Goal: Communication & Community: Answer question/provide support

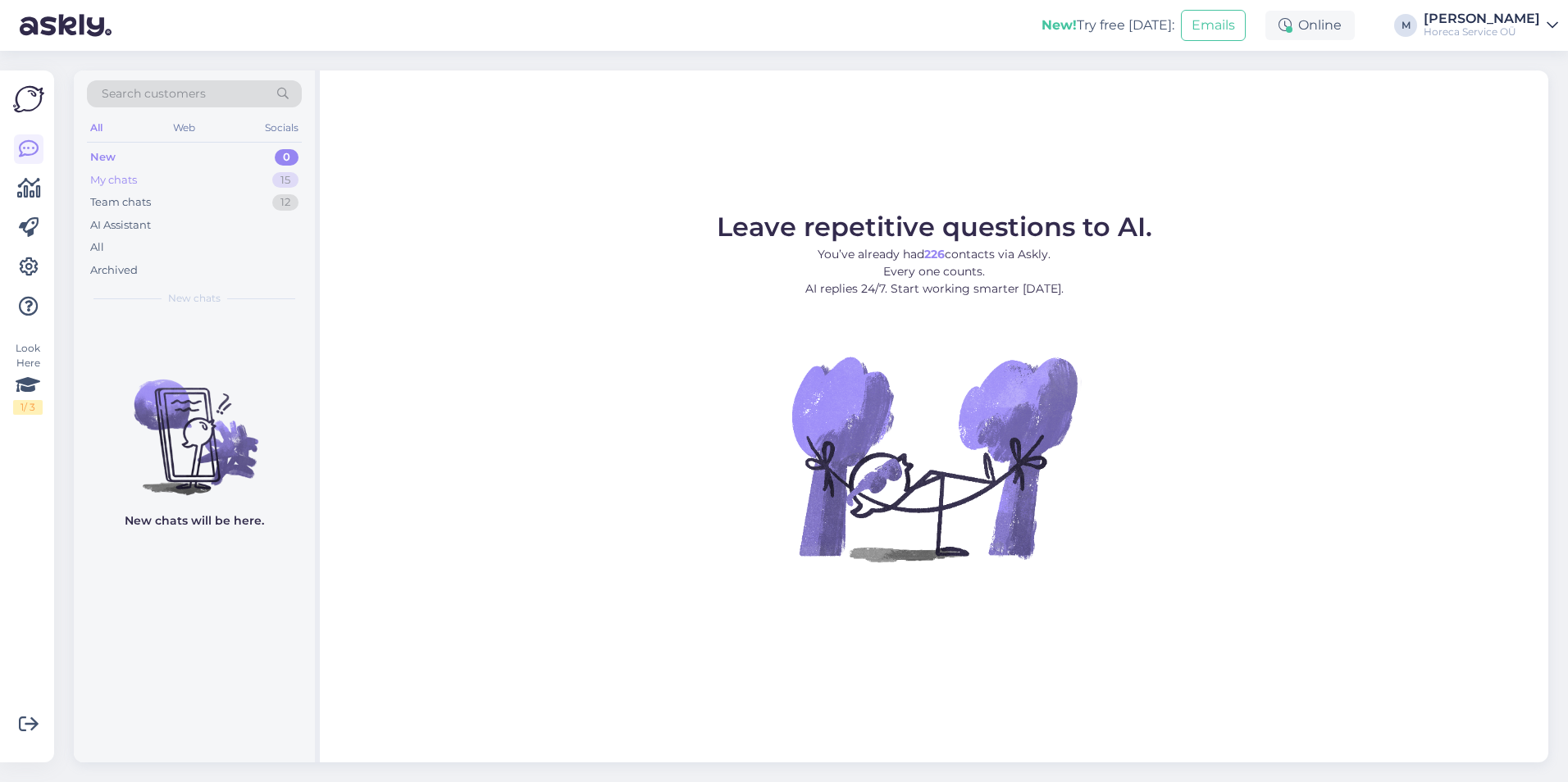
click at [162, 180] on div "My chats 15" at bounding box center [194, 180] width 214 height 23
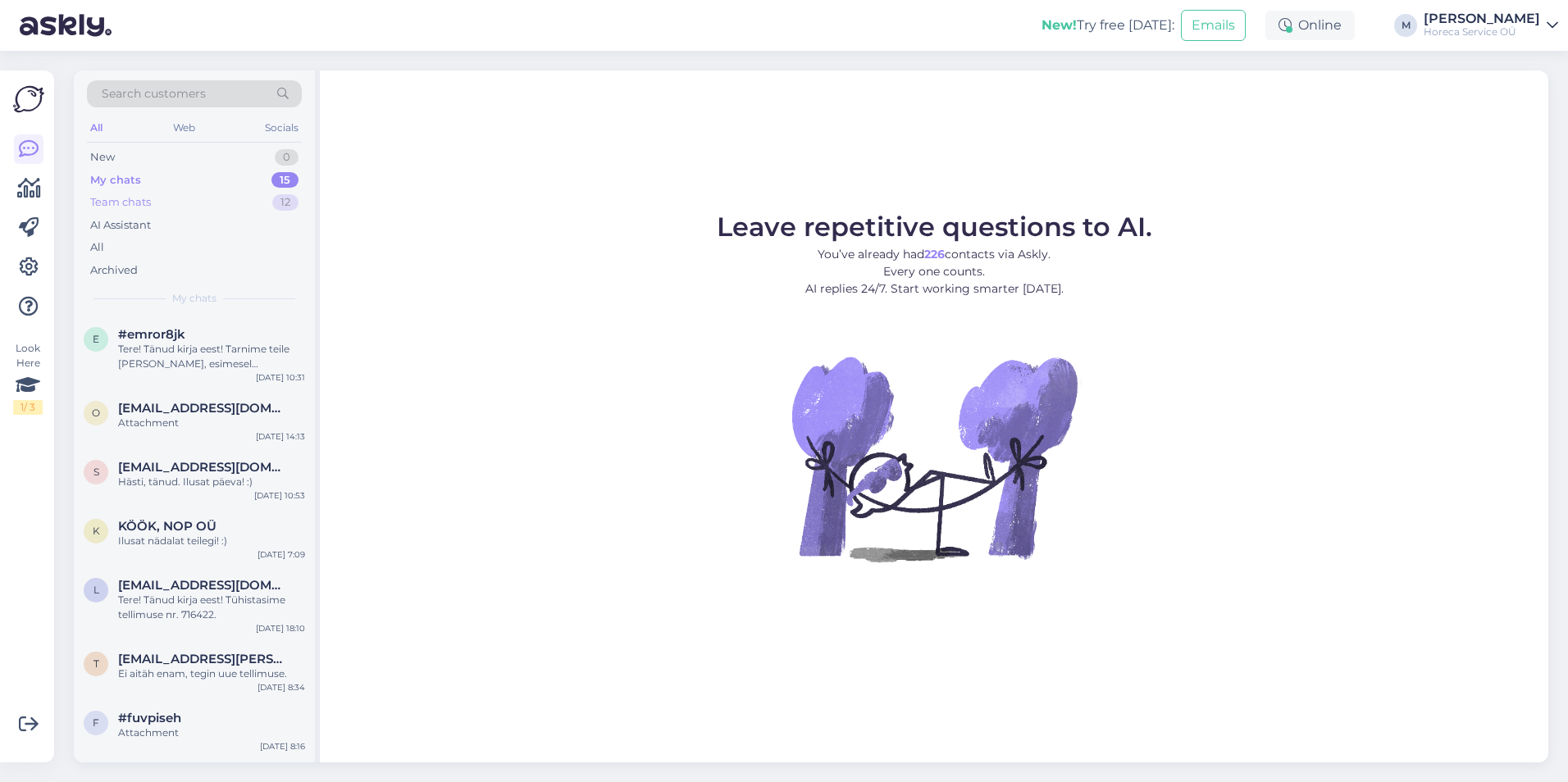
click at [213, 195] on div "Team chats 12" at bounding box center [194, 203] width 214 height 23
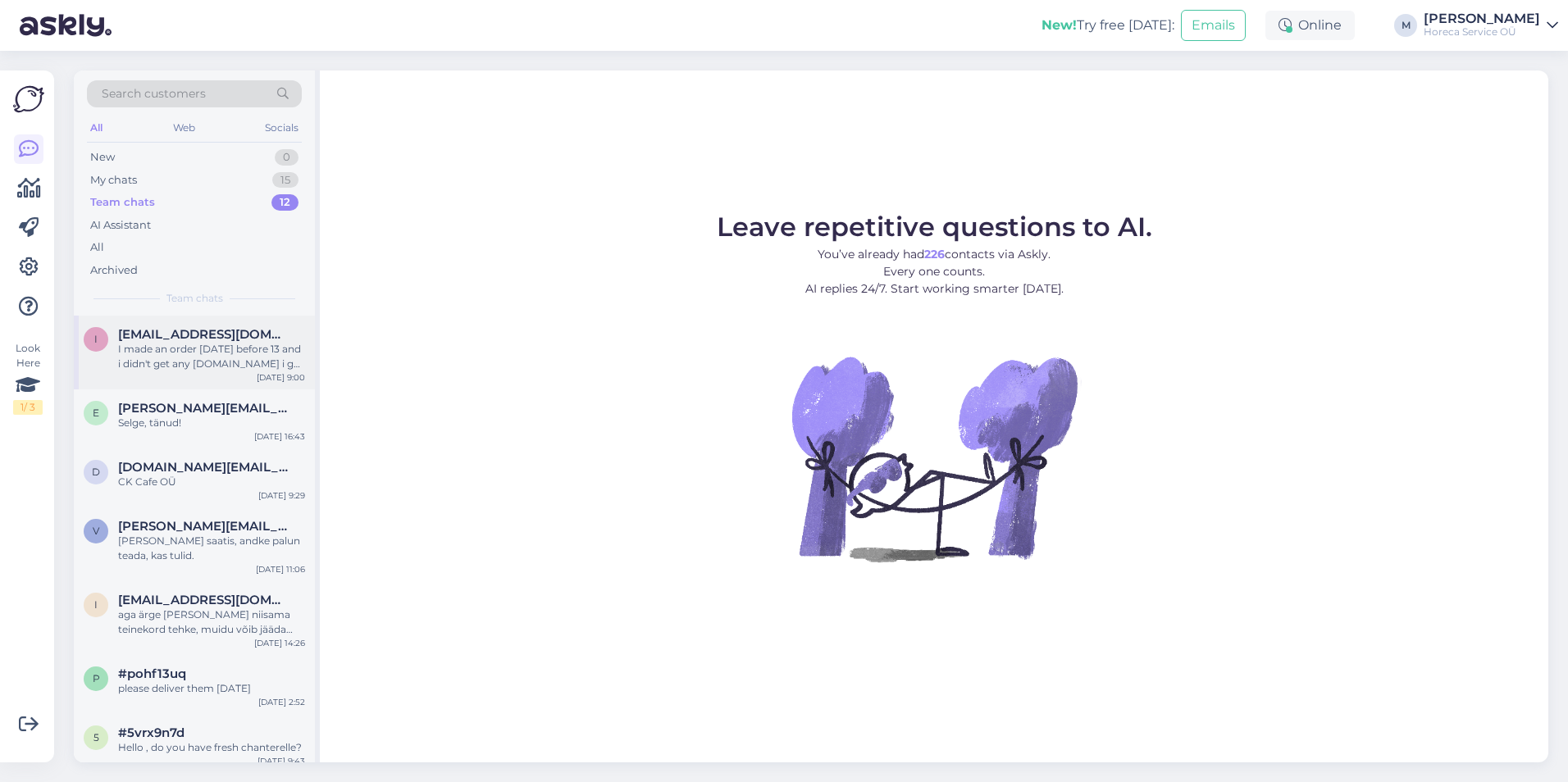
click at [231, 357] on div "I made an order [DATE] before 13 and i didn't get any [DOMAIN_NAME] i get it [D…" at bounding box center [212, 357] width 187 height 29
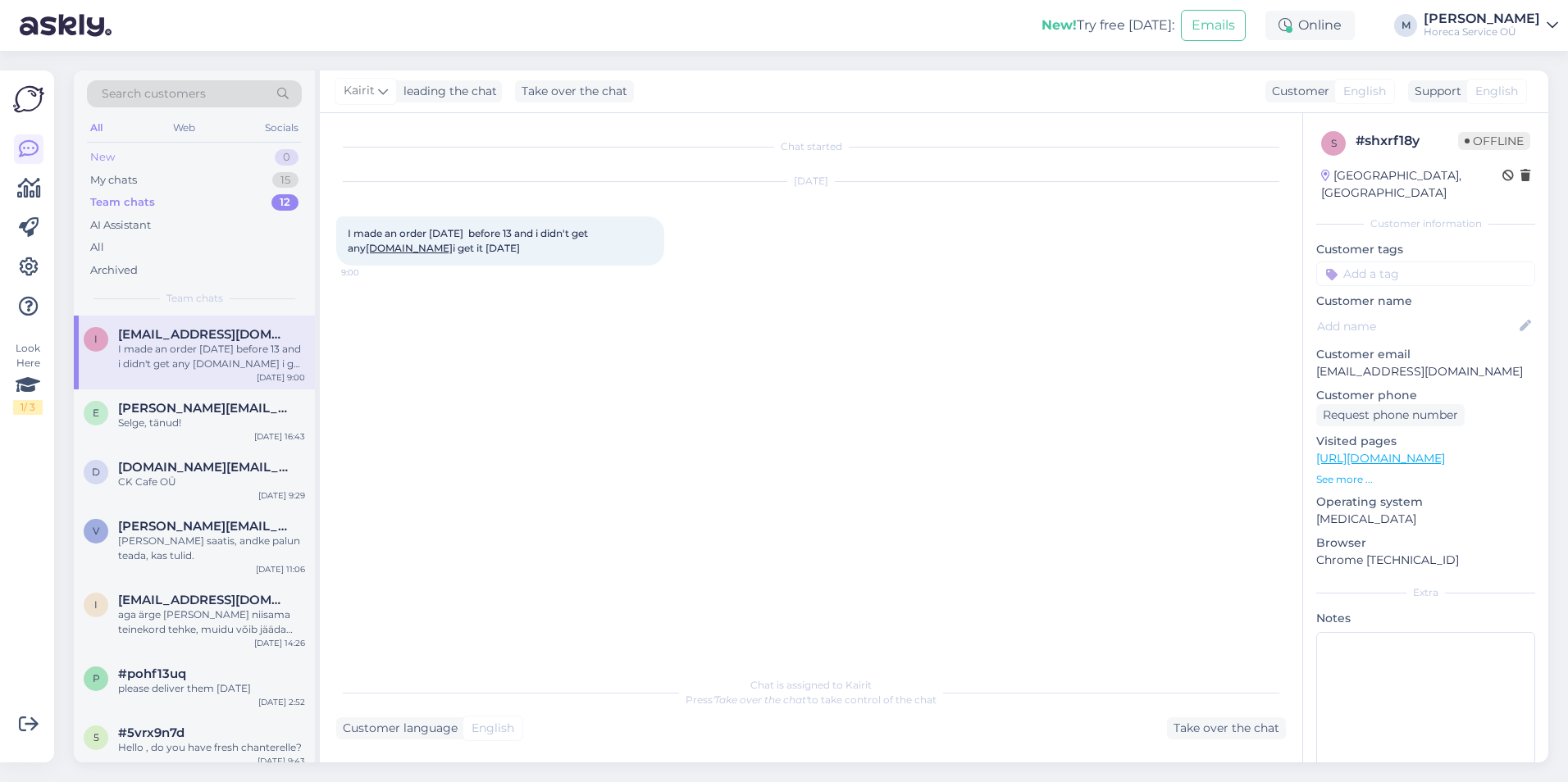
click at [194, 167] on div "New 0" at bounding box center [194, 157] width 214 height 23
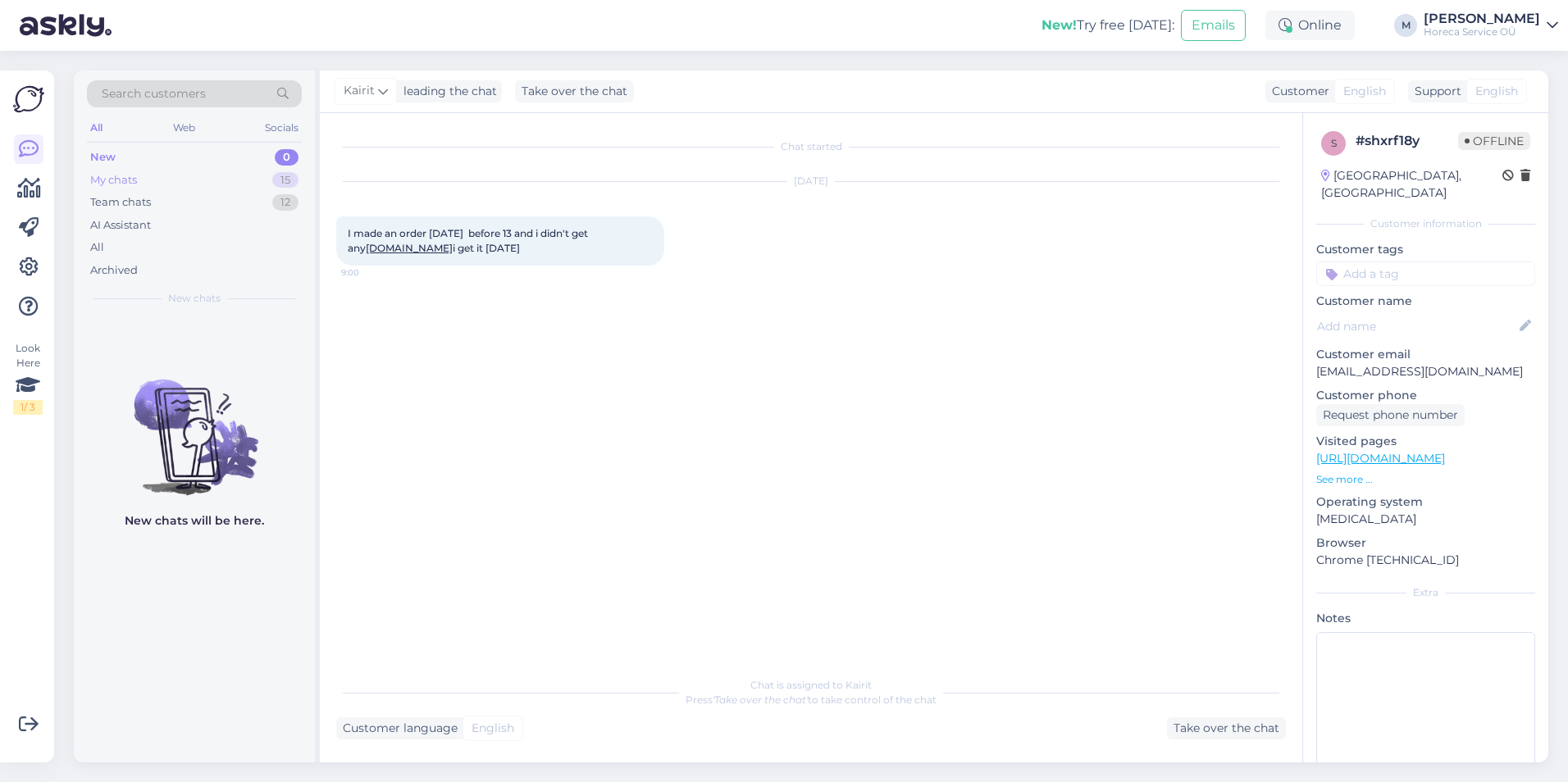
click at [188, 177] on div "My chats 15" at bounding box center [194, 180] width 214 height 23
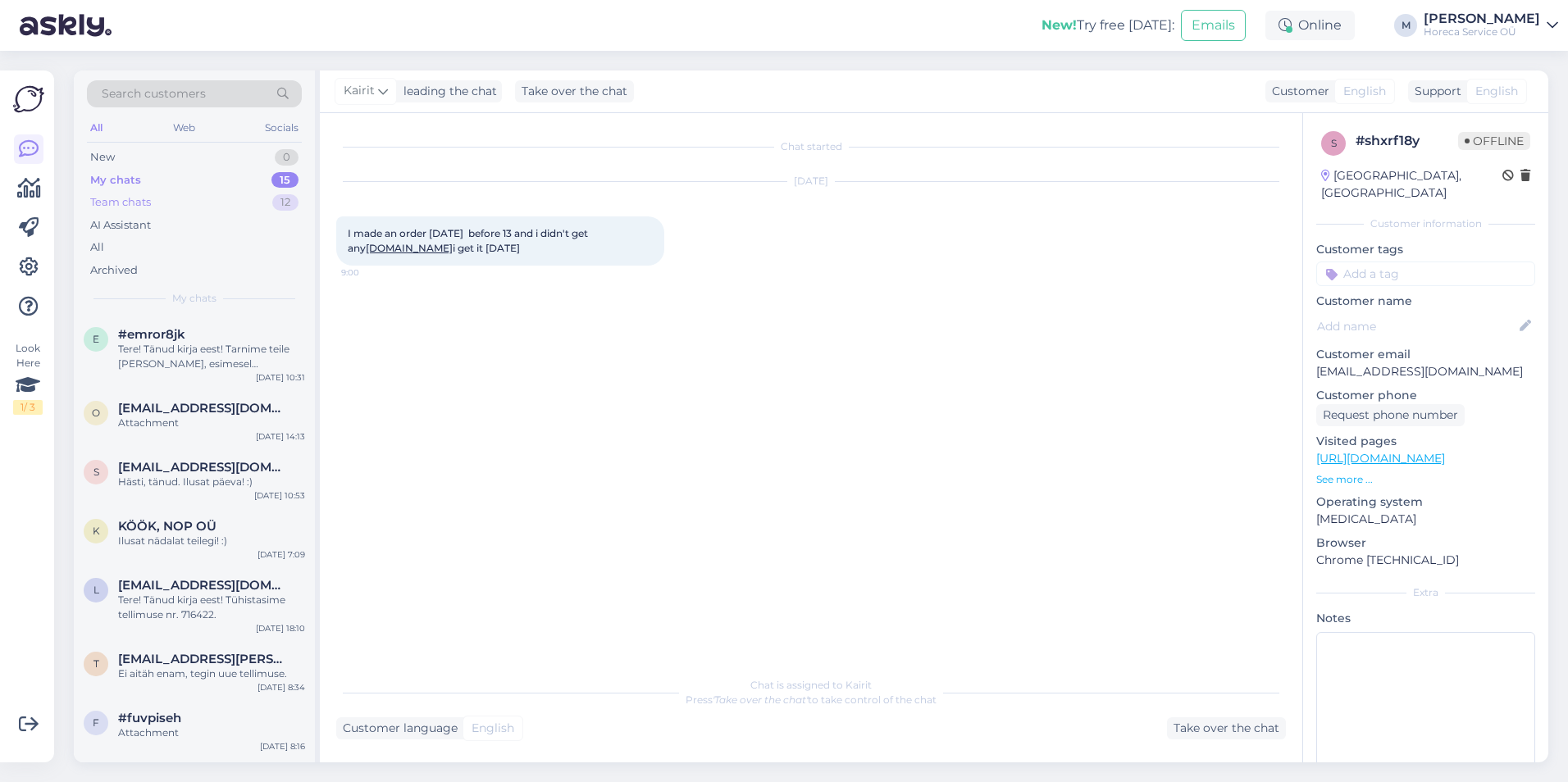
click at [173, 199] on div "Team chats 12" at bounding box center [194, 203] width 214 height 23
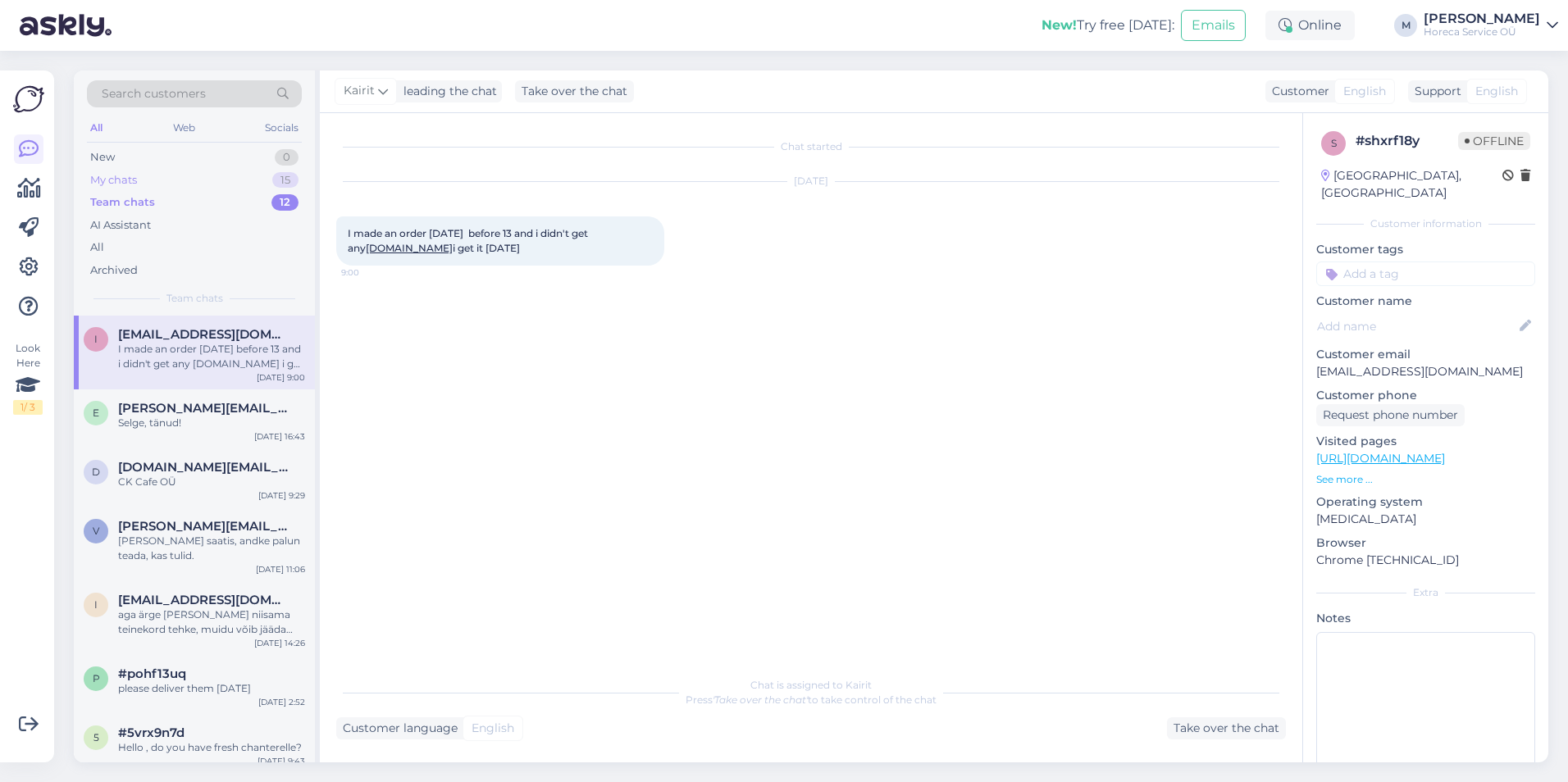
click at [182, 178] on div "My chats 15" at bounding box center [194, 180] width 214 height 23
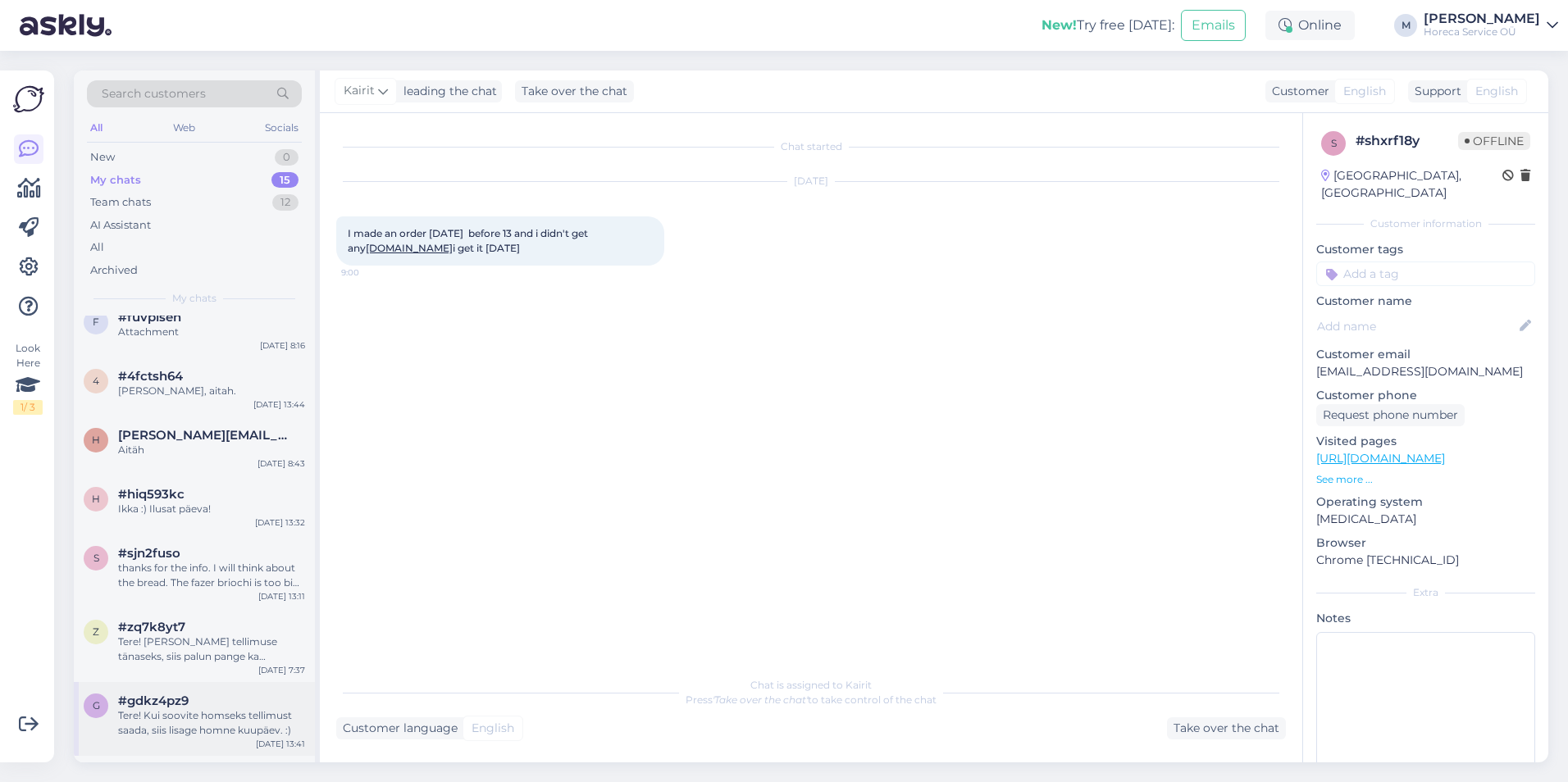
scroll to position [512, 0]
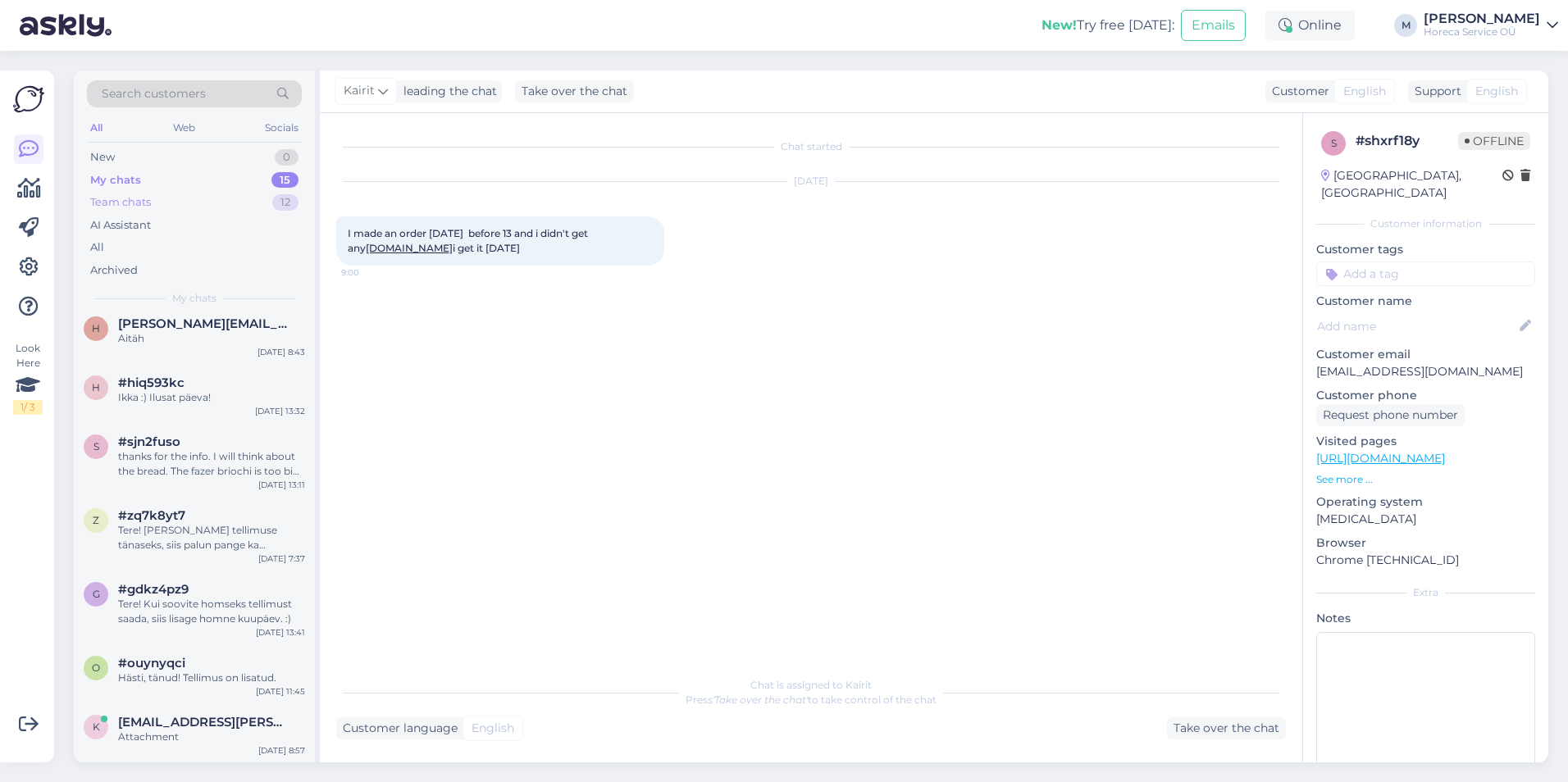
click at [113, 198] on div "Team chats" at bounding box center [120, 202] width 61 height 16
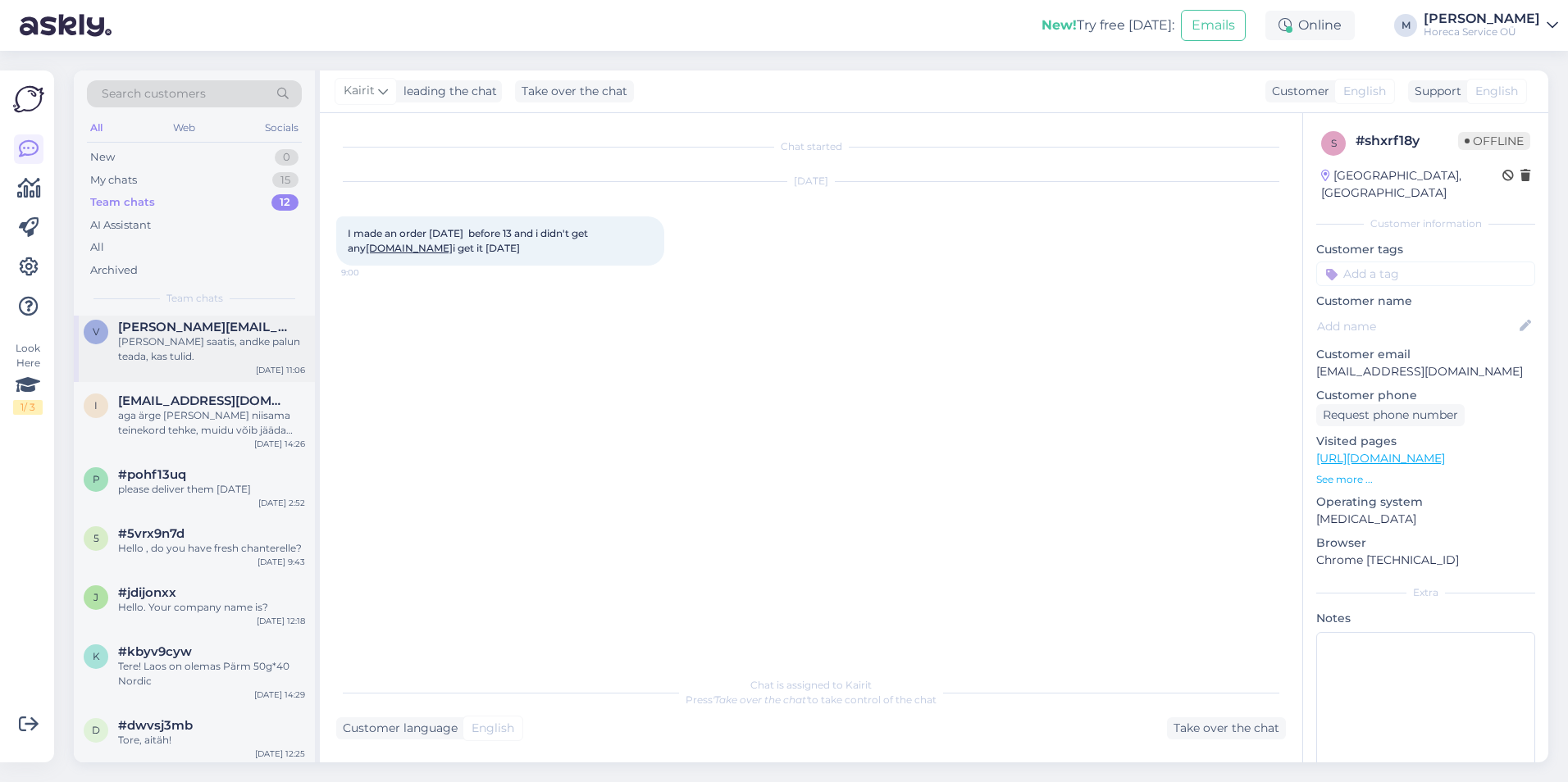
scroll to position [321, 0]
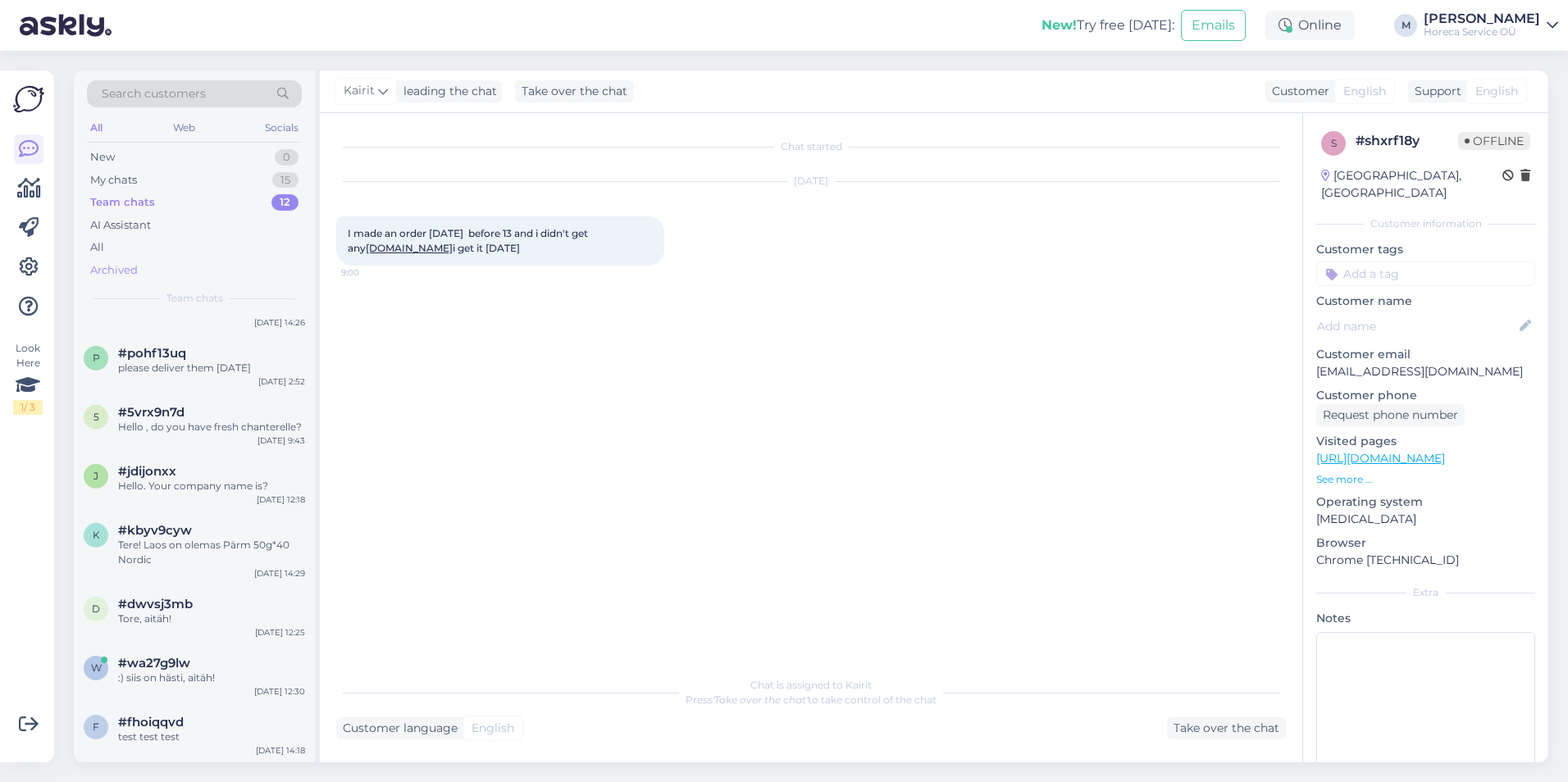
click at [131, 263] on div "Archived" at bounding box center [114, 271] width 48 height 16
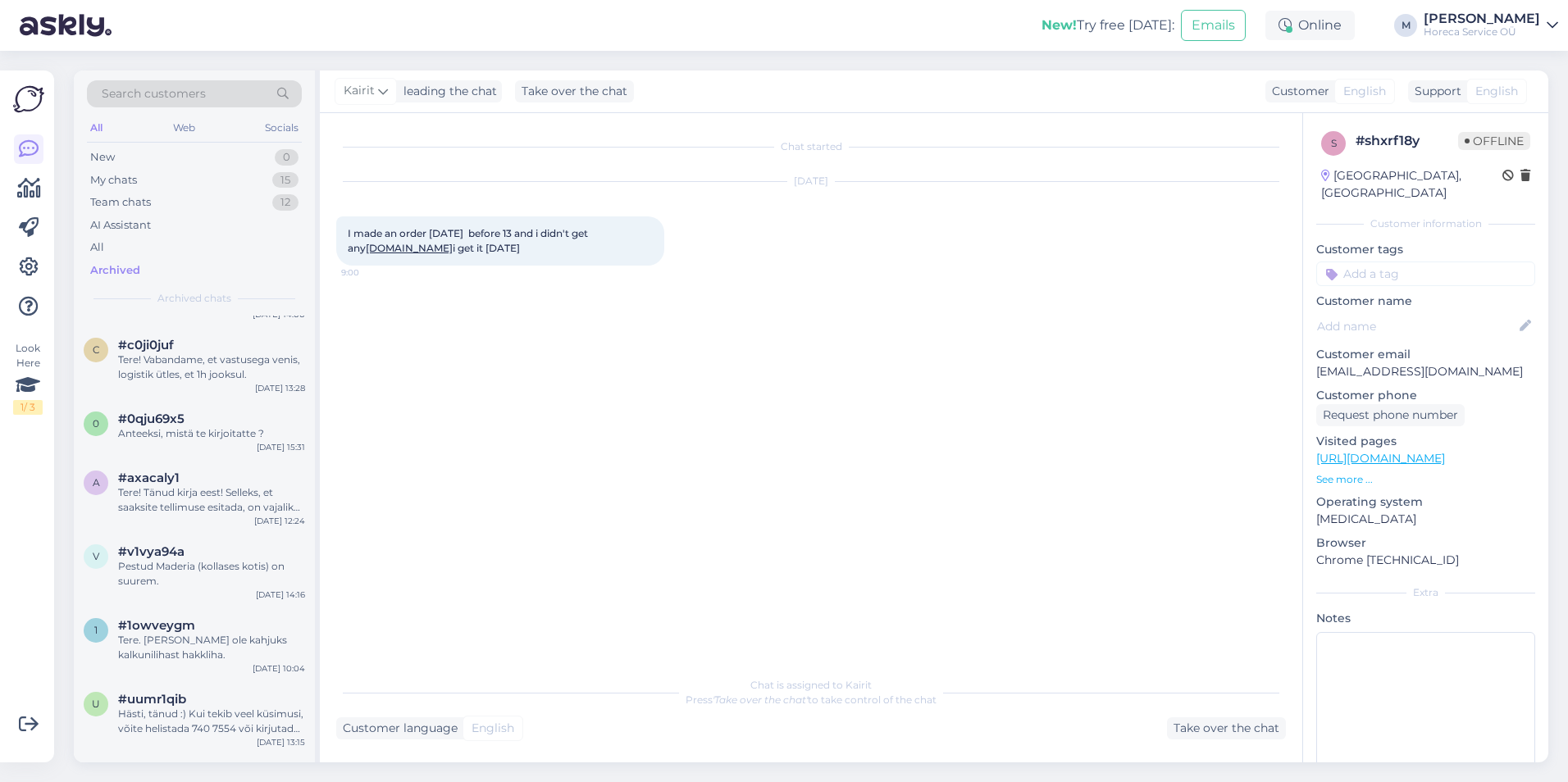
scroll to position [5659, 0]
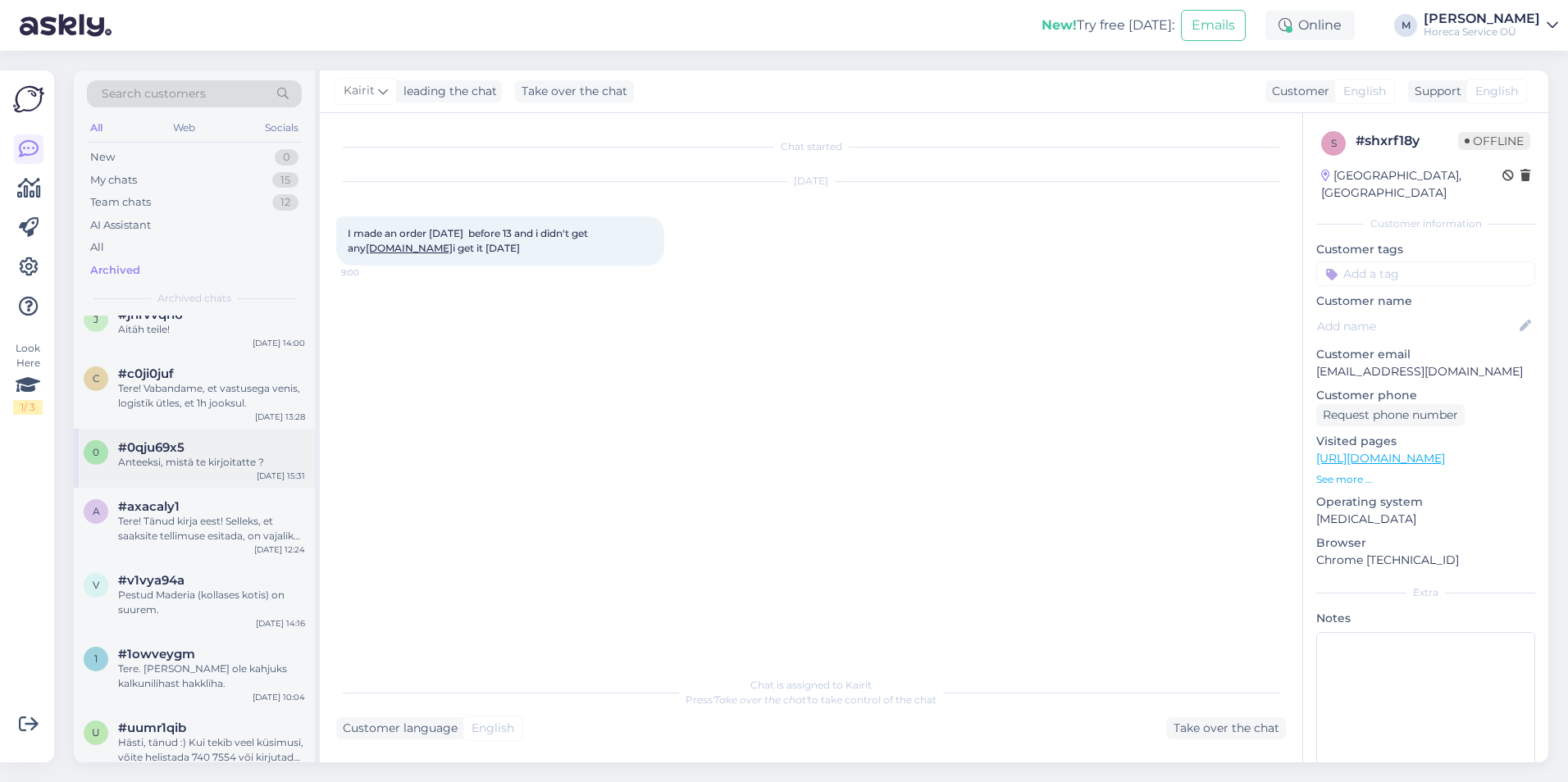
click at [220, 455] on div "Anteeksi, mistä te kirjoitatte ?" at bounding box center [212, 462] width 187 height 15
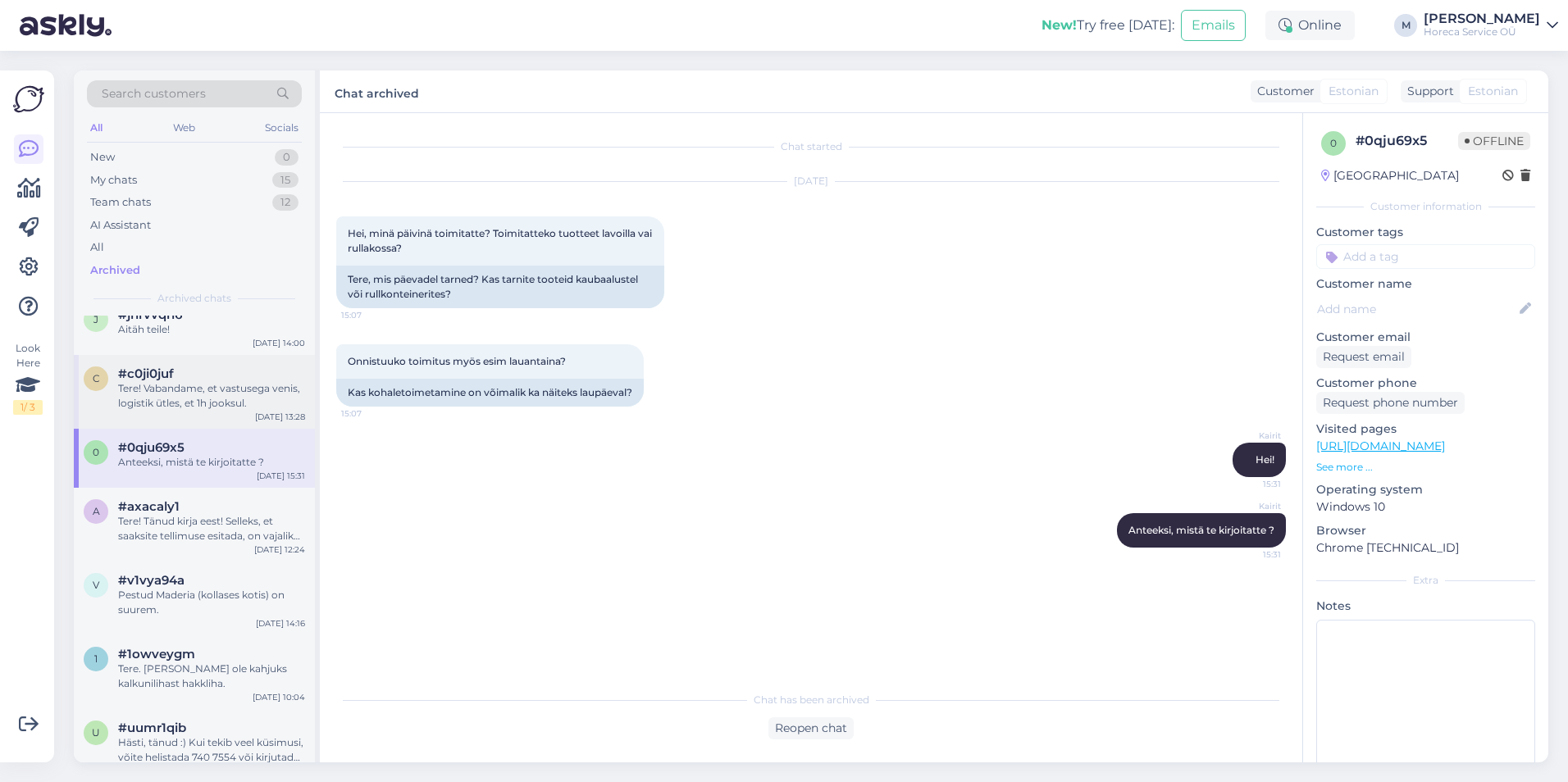
click at [224, 390] on div "Tere! Vabandame, et vastusega venis, logistik ütles, et 1h jooksul." at bounding box center [212, 396] width 187 height 29
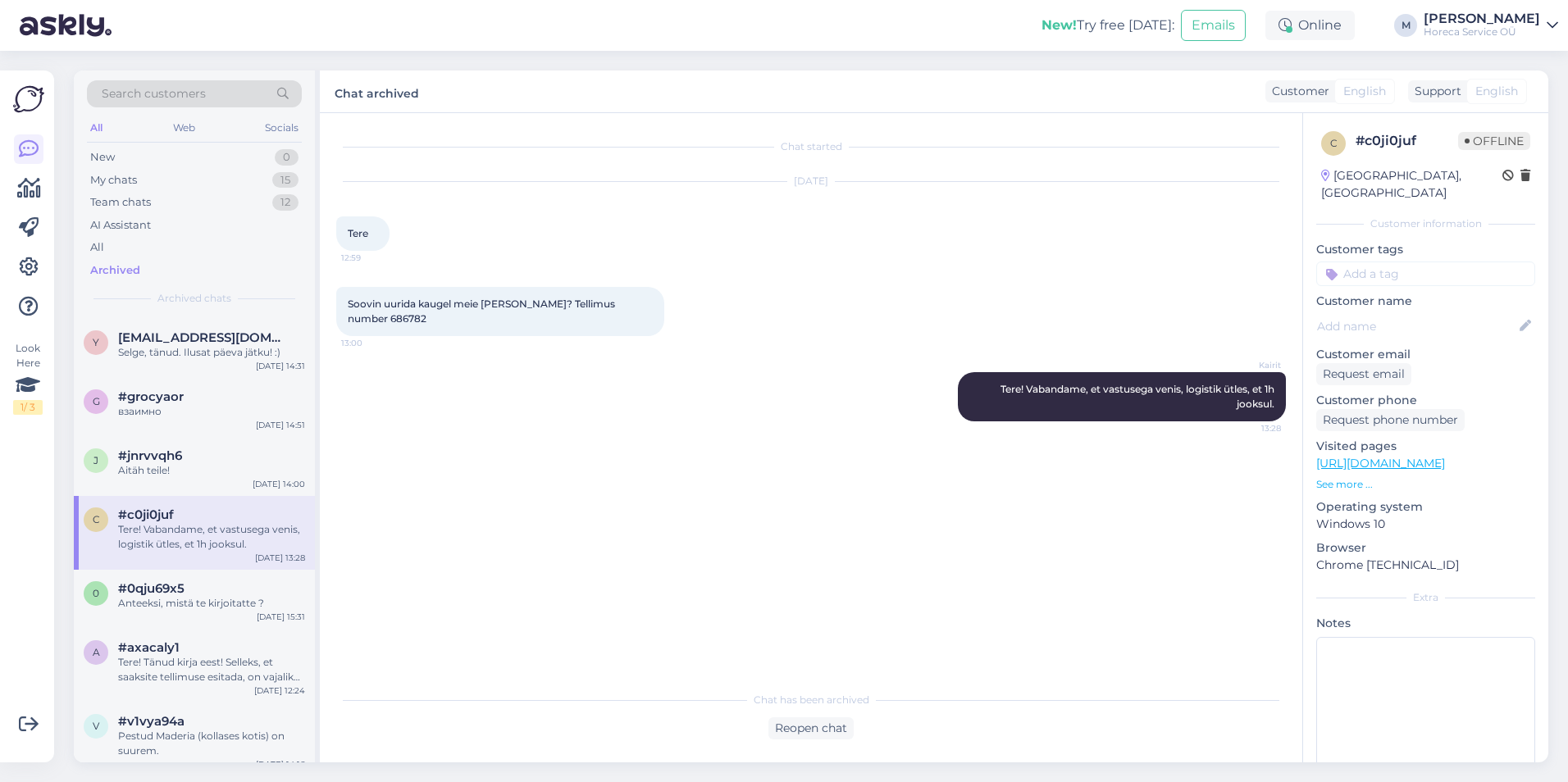
scroll to position [5495, 0]
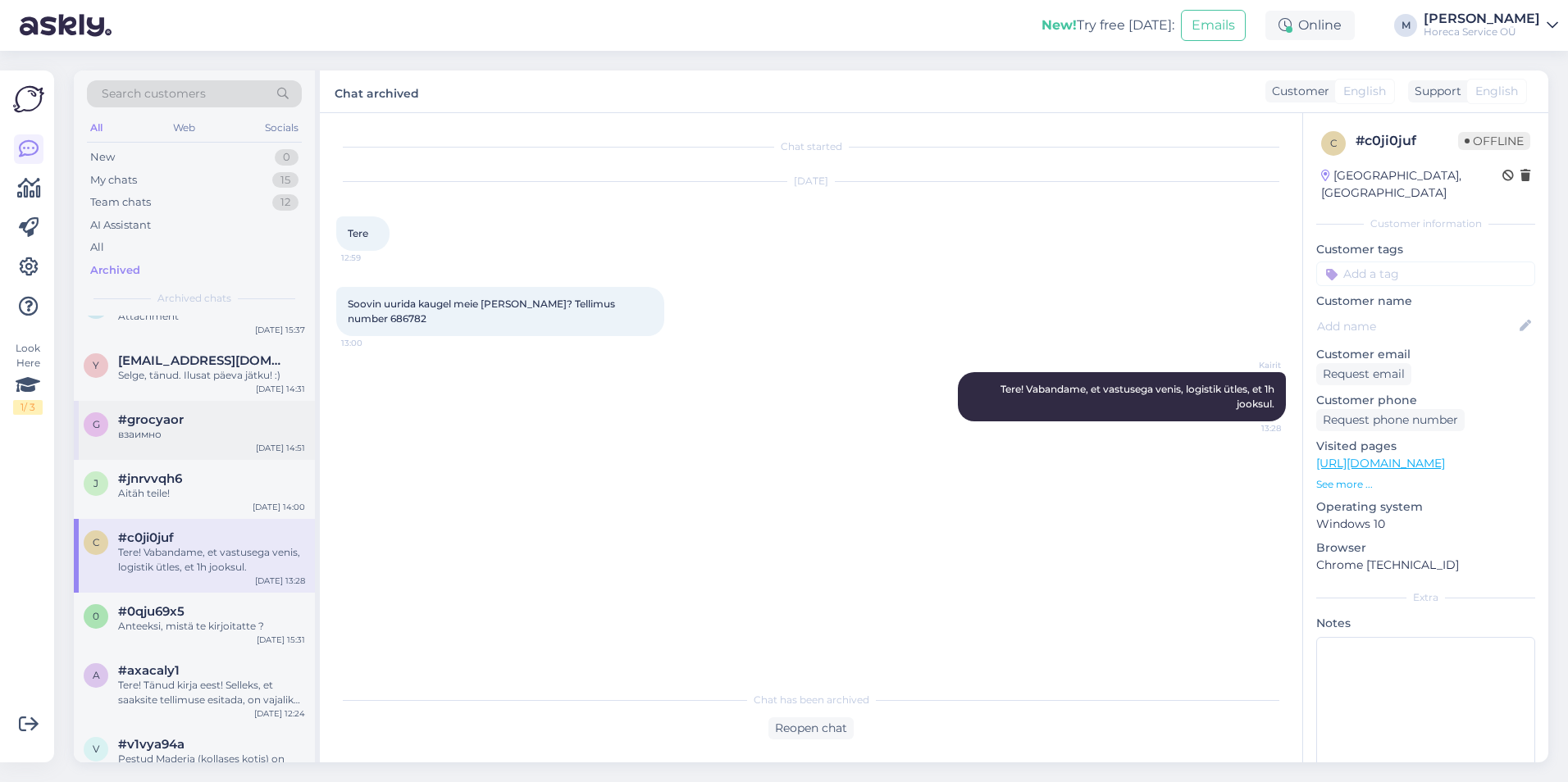
click at [228, 427] on div "взаимно" at bounding box center [212, 434] width 187 height 15
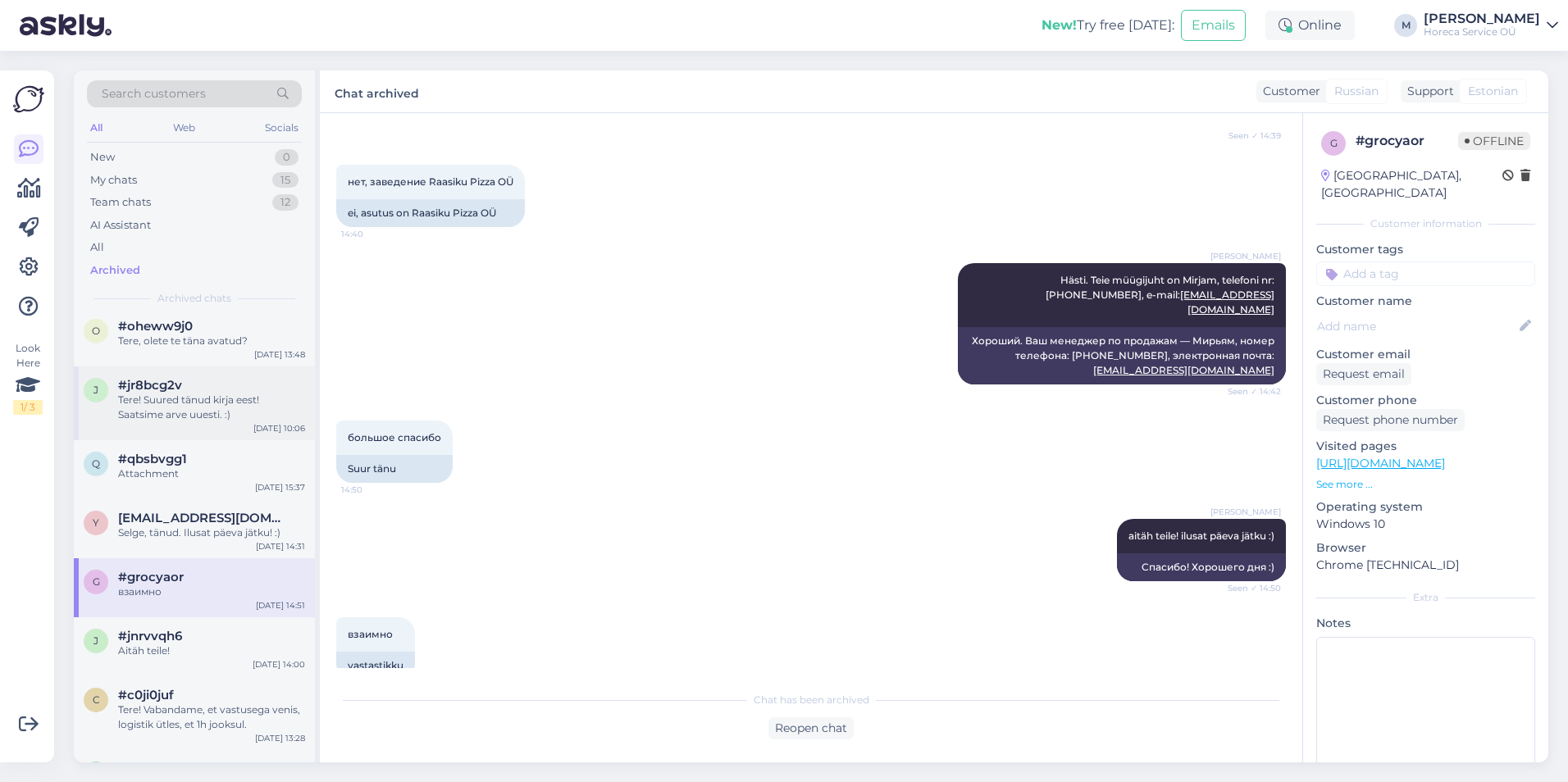
scroll to position [5331, 0]
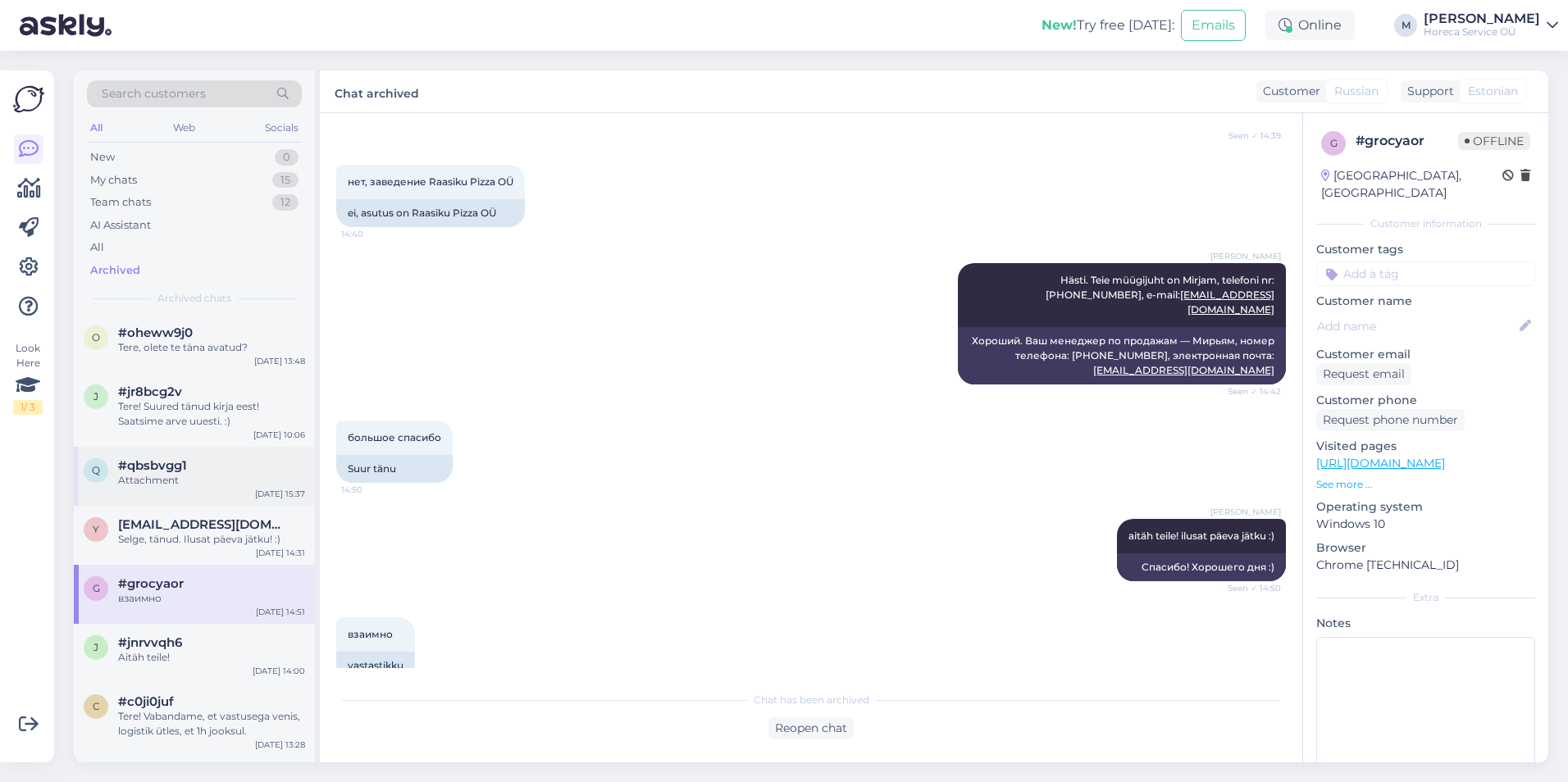
click at [193, 459] on div "#qbsbvgg1" at bounding box center [212, 466] width 187 height 15
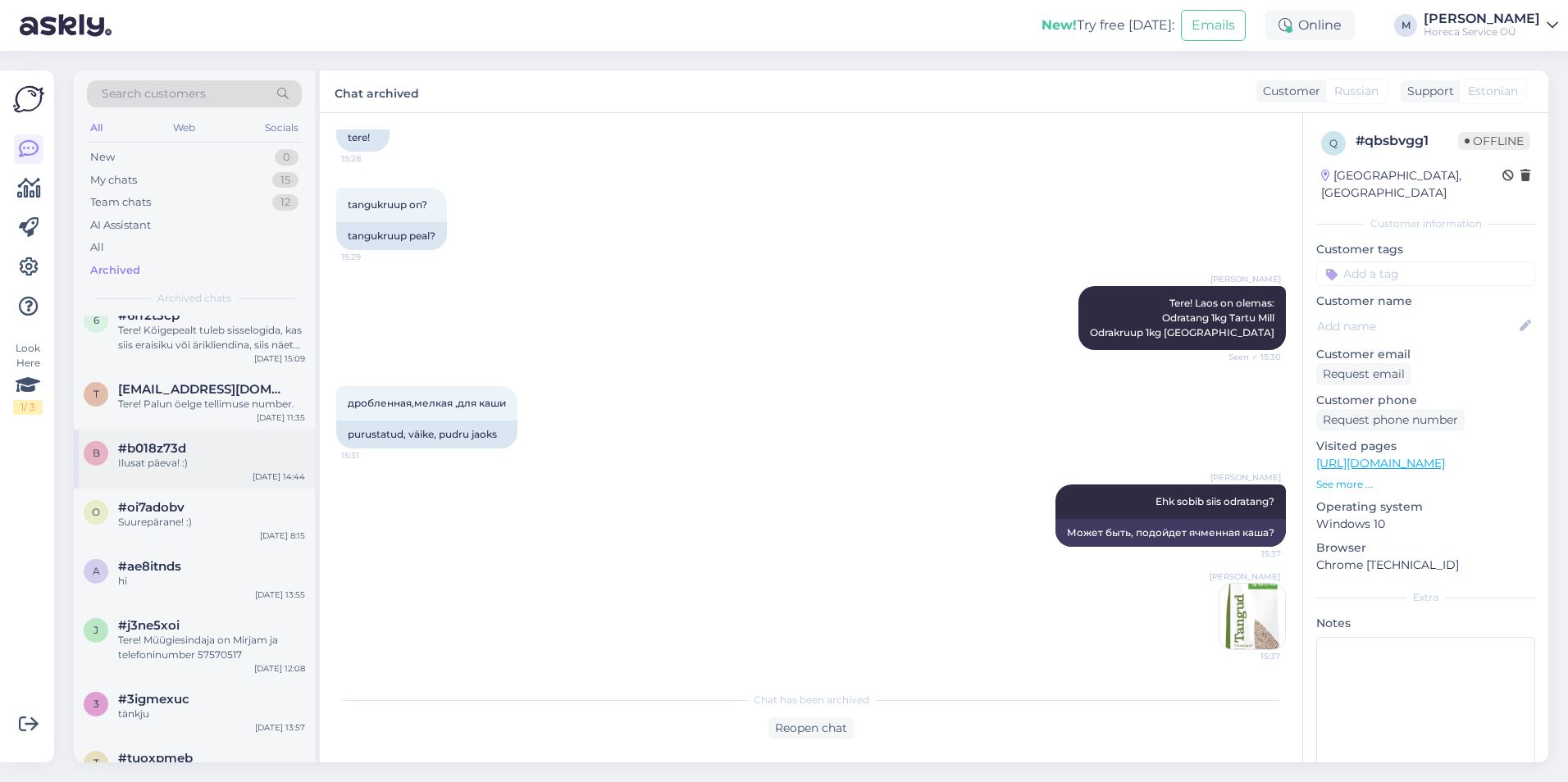
scroll to position [4757, 0]
click at [136, 412] on div "t [EMAIL_ADDRESS][DOMAIN_NAME] Tere! Palun öelge tellimuse number. [DATE] 11:35" at bounding box center [194, 401] width 242 height 59
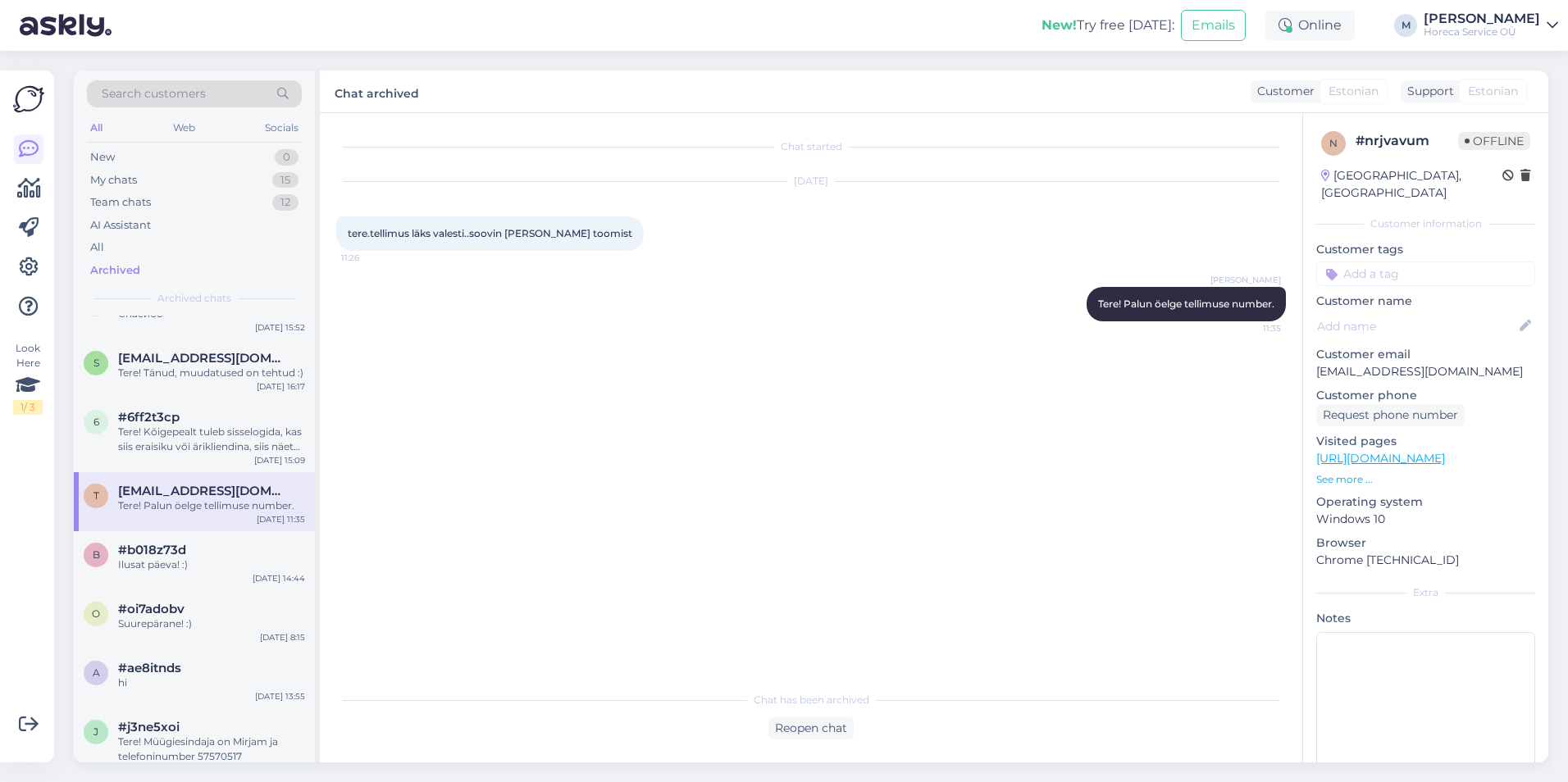
scroll to position [4511, 0]
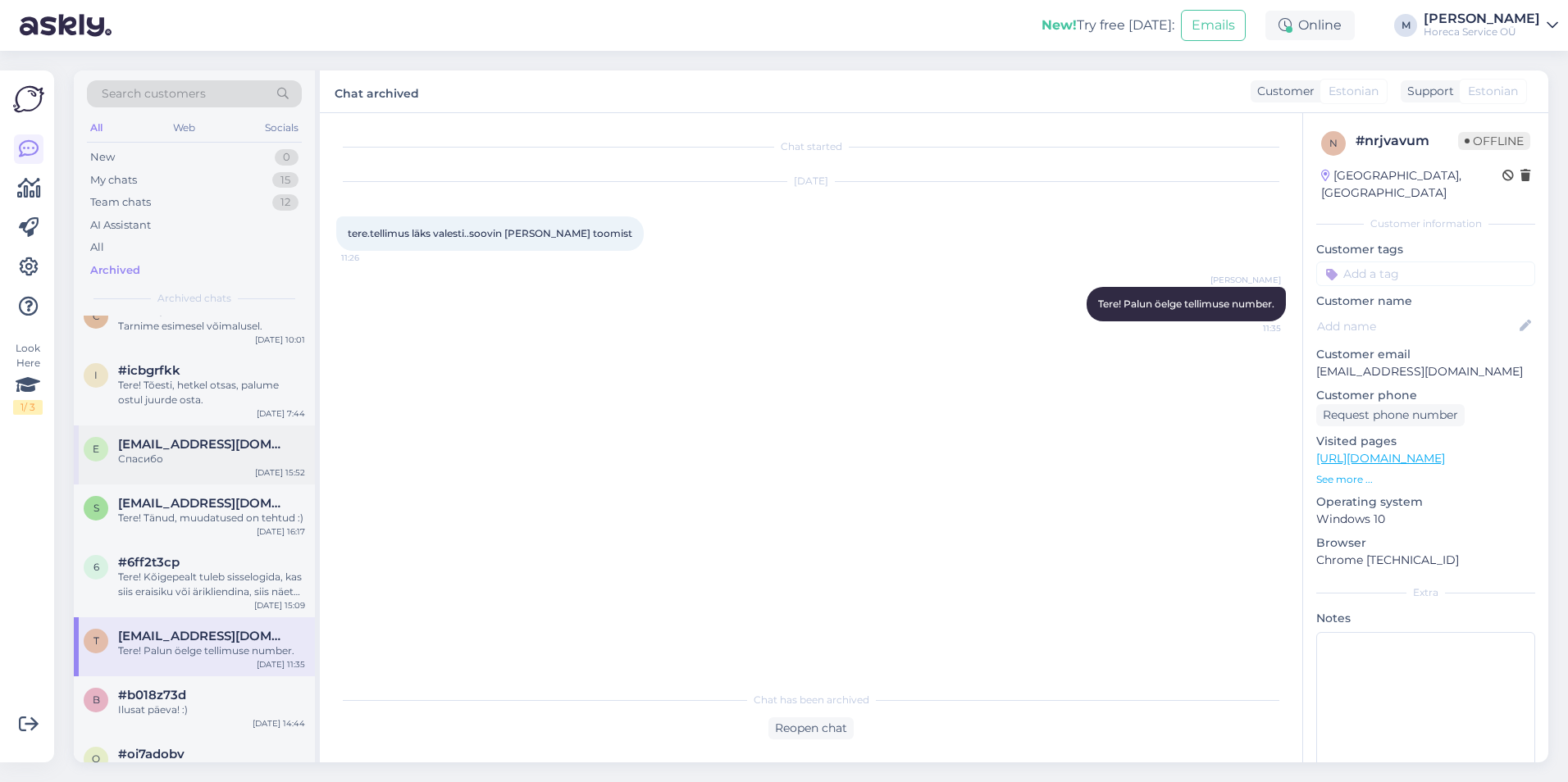
click at [151, 452] on div "Спасибо" at bounding box center [212, 459] width 187 height 15
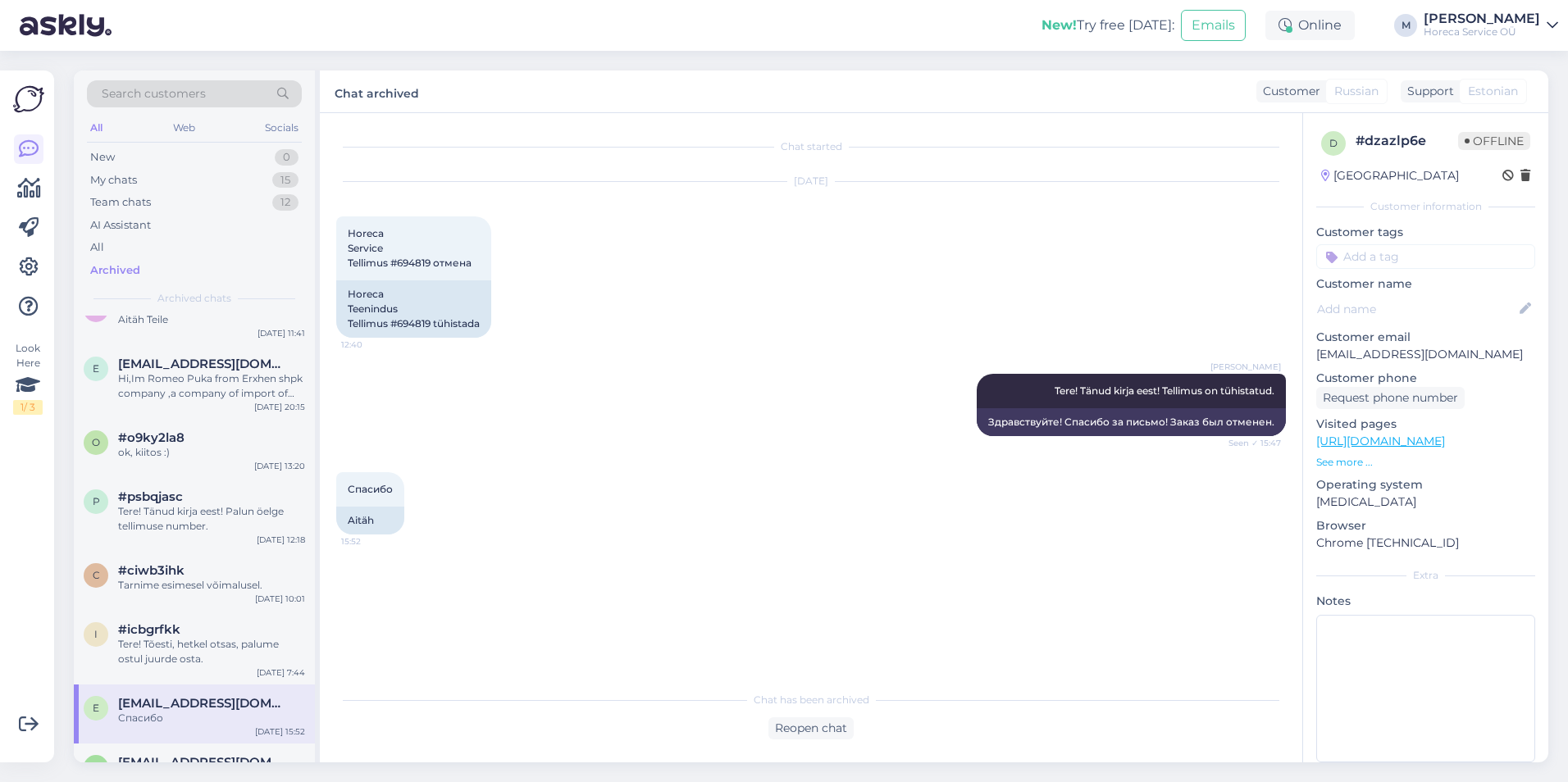
scroll to position [4183, 0]
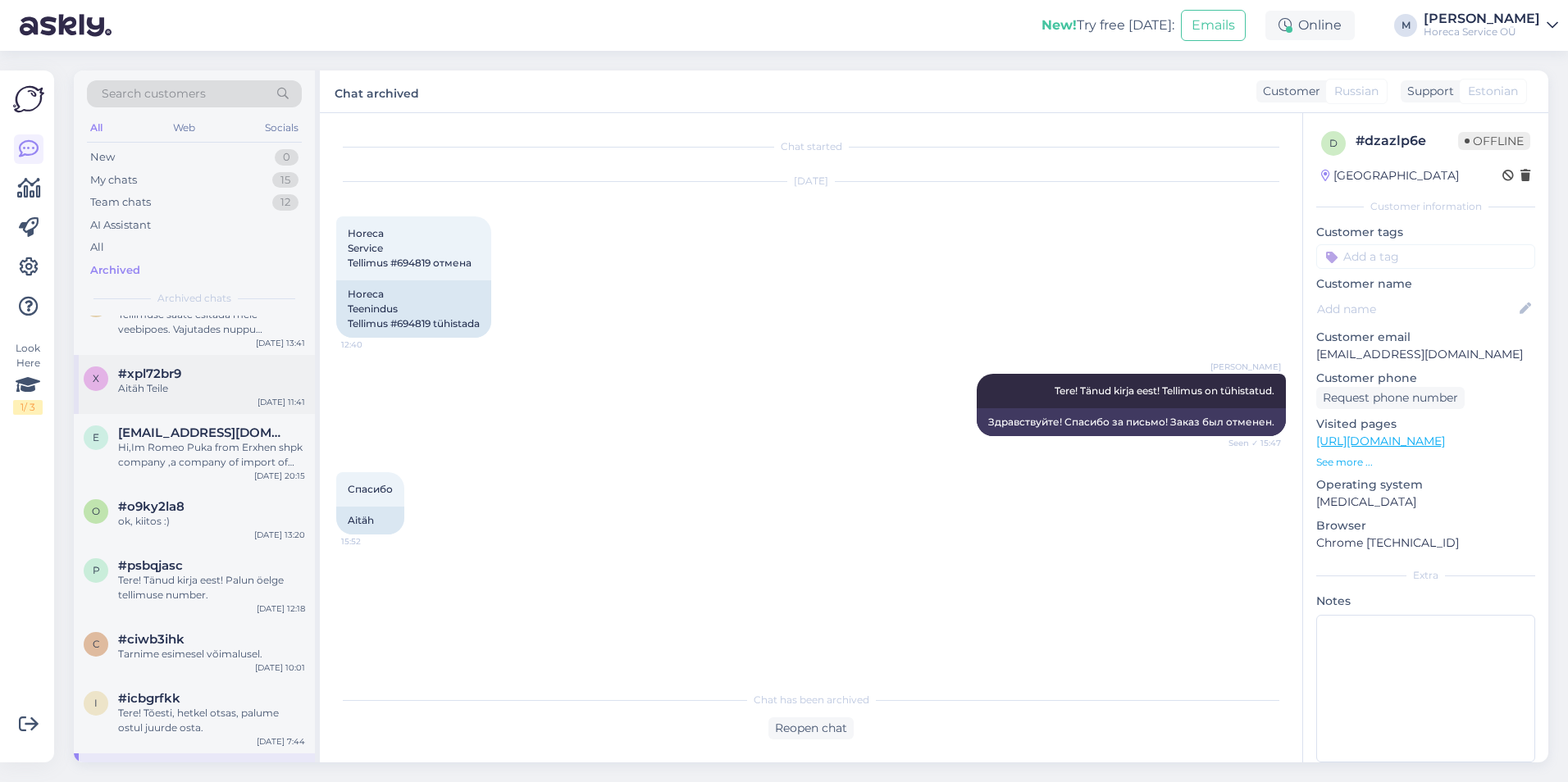
drag, startPoint x: 156, startPoint y: 432, endPoint x: 132, endPoint y: 379, distance: 58.2
click at [132, 381] on div "Aitäh Teile" at bounding box center [212, 388] width 187 height 15
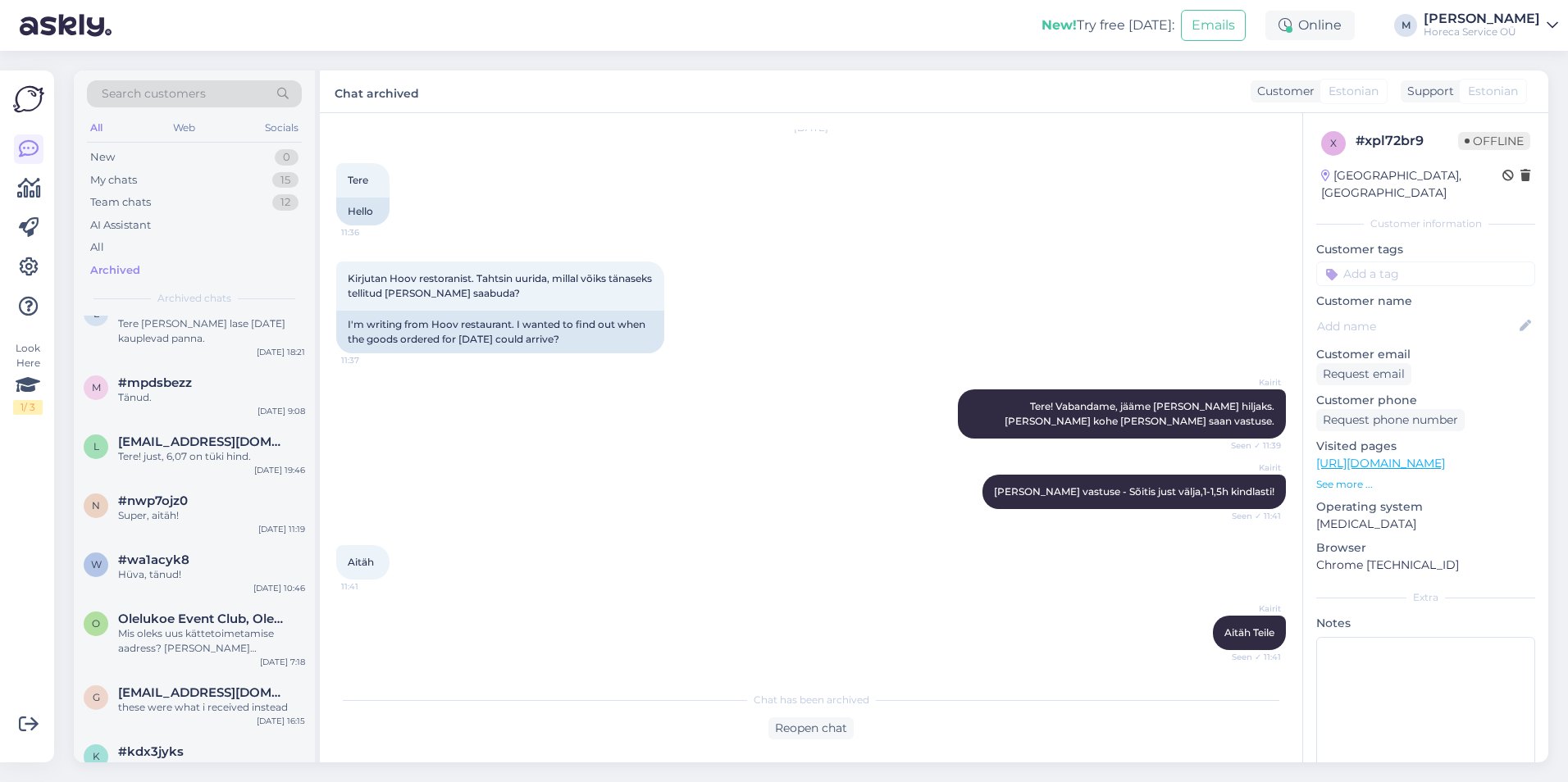
scroll to position [0, 0]
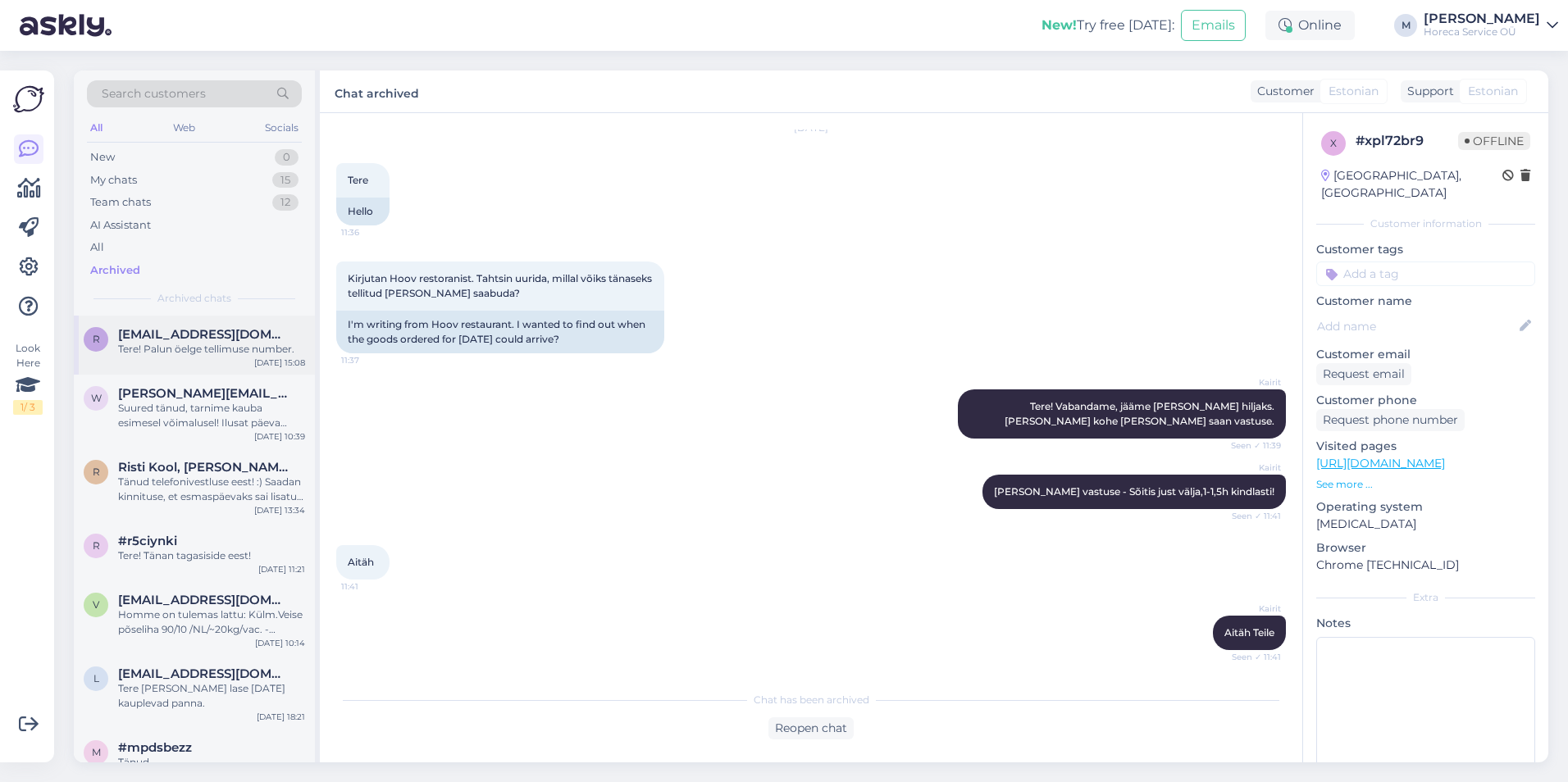
click at [214, 359] on div "r [EMAIL_ADDRESS][DOMAIN_NAME] Tere! Palun öelge tellimuse number. [DATE] 15:08" at bounding box center [194, 344] width 242 height 59
